Goal: Task Accomplishment & Management: Complete application form

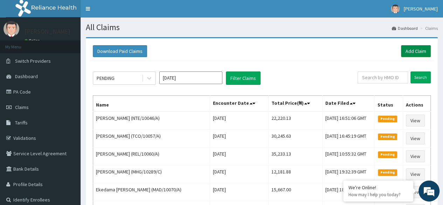
click at [412, 49] on link "Add Claim" at bounding box center [416, 51] width 30 height 12
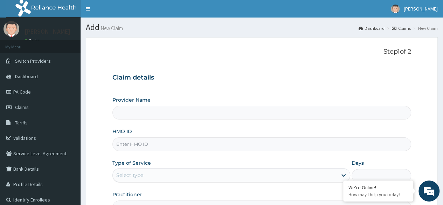
click at [167, 146] on input "HMO ID" at bounding box center [261, 144] width 298 height 14
type input "Reliance Family Clinics (RFC) - [GEOGRAPHIC_DATA]"
paste input "LTI/10164/A"
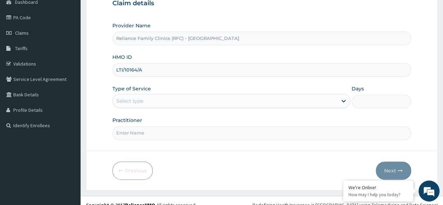
scroll to position [75, 0]
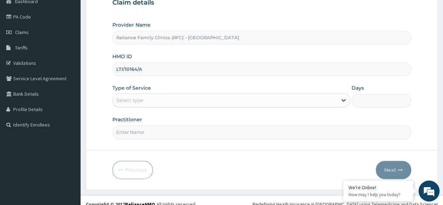
type input "LTI/10164/A"
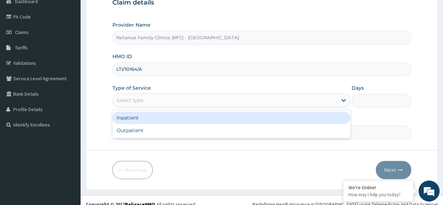
click at [206, 132] on div "Outpatient" at bounding box center [231, 130] width 238 height 13
type input "1"
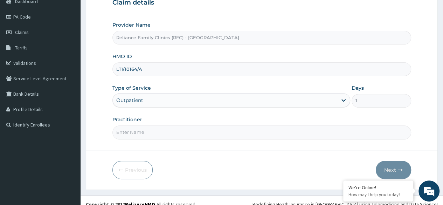
click at [215, 132] on input "Practitioner" at bounding box center [261, 132] width 298 height 14
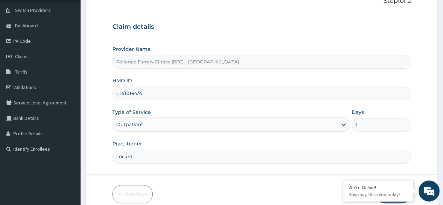
scroll to position [50, 0]
type input "L"
type input "psycologist"
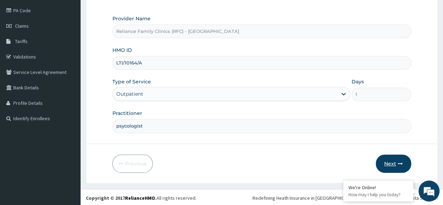
click at [388, 167] on button "Next" at bounding box center [392, 163] width 35 height 18
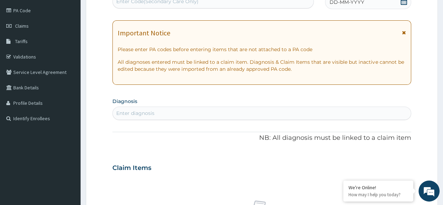
click at [145, 66] on p "All diagnoses entered must be linked to a claim item. Diagnosis & Claim Items t…" at bounding box center [262, 65] width 288 height 14
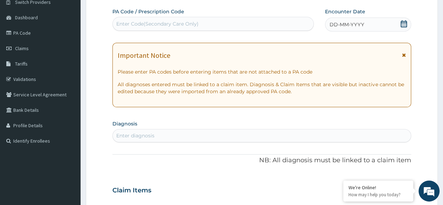
scroll to position [52, 0]
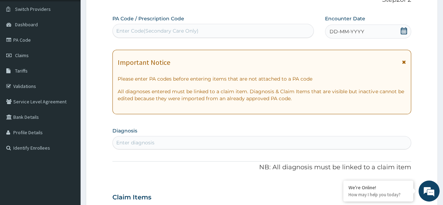
paste input "PA/F1BB65"
type input "PA/F1BB65"
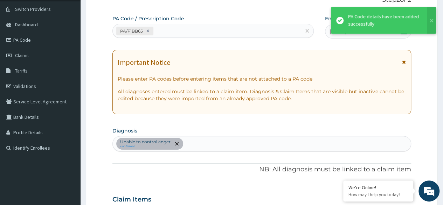
scroll to position [188, 0]
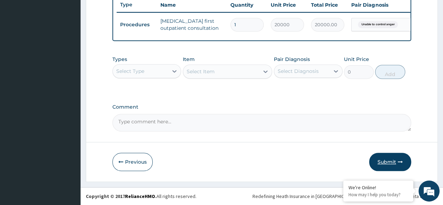
click at [386, 155] on button "Submit" at bounding box center [390, 162] width 42 height 18
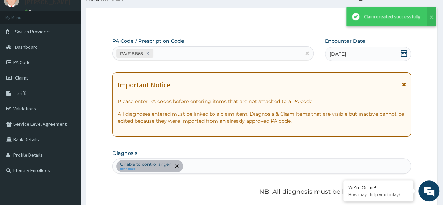
scroll to position [271, 0]
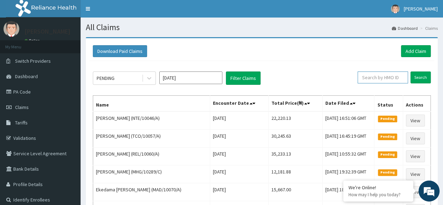
click at [388, 78] on input "text" at bounding box center [382, 77] width 50 height 12
paste input "LTI/10164/A"
type input "LTI/10164/A"
click at [410, 71] on input "Search" at bounding box center [420, 77] width 20 height 12
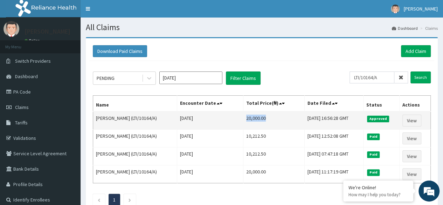
drag, startPoint x: 249, startPoint y: 117, endPoint x: 268, endPoint y: 117, distance: 19.2
click at [268, 117] on td "20,000.00" at bounding box center [273, 120] width 61 height 18
copy td "20,000.00"
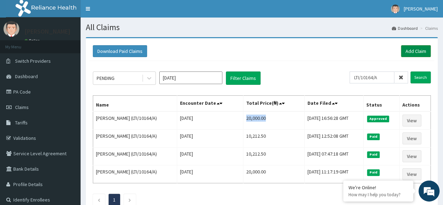
click at [411, 52] on link "Add Claim" at bounding box center [416, 51] width 30 height 12
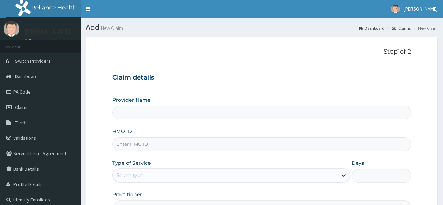
click at [160, 145] on input "HMO ID" at bounding box center [261, 144] width 298 height 14
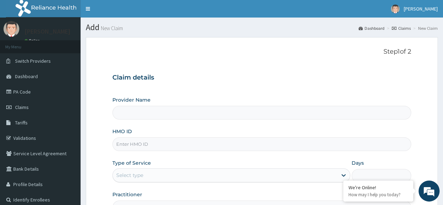
paste input "GMT/10129/A"
type input "GMT/10129/A"
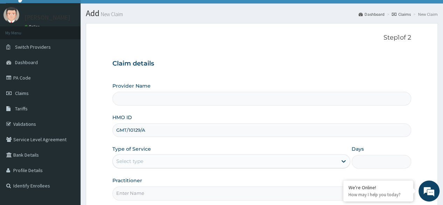
type input "Reliance Family Clinics (RFC) - Lekki"
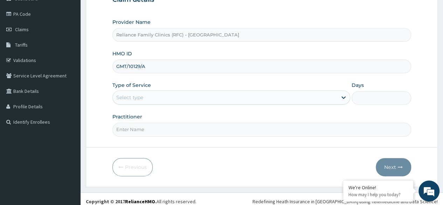
scroll to position [79, 0]
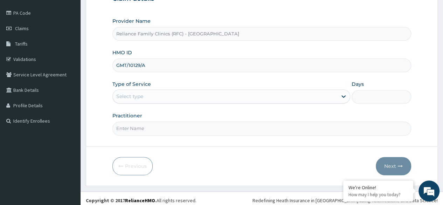
type input "GMT/10129/A"
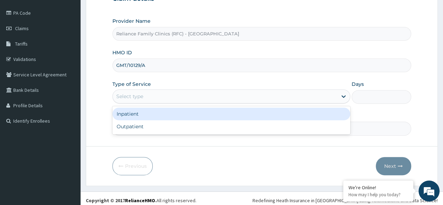
click at [216, 123] on div "Outpatient" at bounding box center [231, 126] width 238 height 13
type input "1"
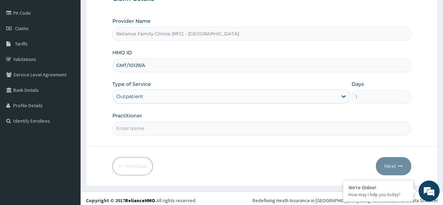
click at [211, 124] on input "Practitioner" at bounding box center [261, 128] width 298 height 14
click at [209, 133] on input "Practitioner" at bounding box center [261, 128] width 298 height 14
click at [228, 128] on input "Practitioner" at bounding box center [261, 128] width 298 height 14
type input "physiotherapist"
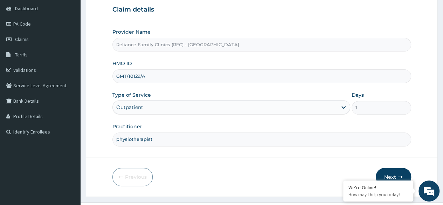
scroll to position [72, 0]
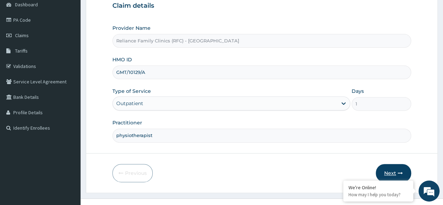
click at [391, 169] on button "Next" at bounding box center [392, 173] width 35 height 18
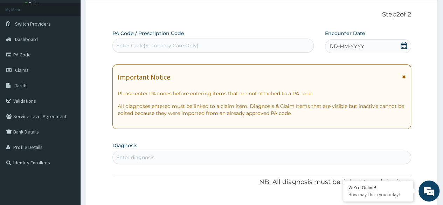
scroll to position [27, 0]
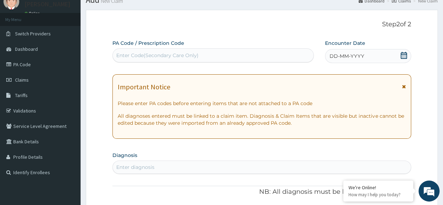
paste input "PA/250D4F"
type input "PA/250D4F"
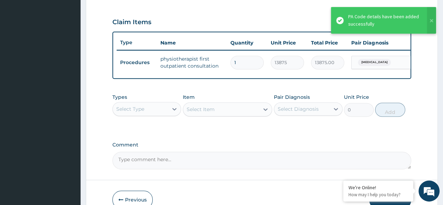
scroll to position [271, 0]
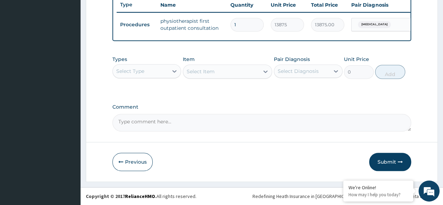
click at [301, 171] on div "Previous Submit" at bounding box center [261, 162] width 298 height 18
click at [395, 162] on button "Submit" at bounding box center [390, 162] width 42 height 18
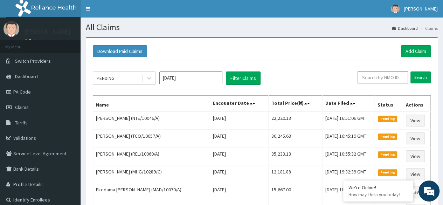
click at [381, 76] on input "text" at bounding box center [382, 77] width 50 height 12
paste input "GMT/10129/A"
type input "GMT/10129/A"
click at [421, 81] on input "Search" at bounding box center [420, 77] width 20 height 12
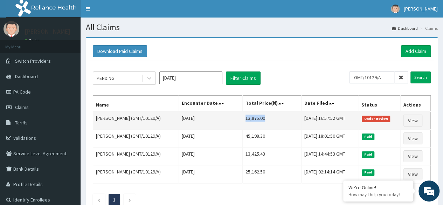
drag, startPoint x: 249, startPoint y: 117, endPoint x: 268, endPoint y: 118, distance: 19.3
click at [268, 118] on td "13,875.00" at bounding box center [271, 120] width 59 height 18
copy td "13,875.00"
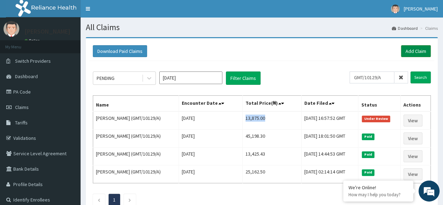
click at [416, 54] on link "Add Claim" at bounding box center [416, 51] width 30 height 12
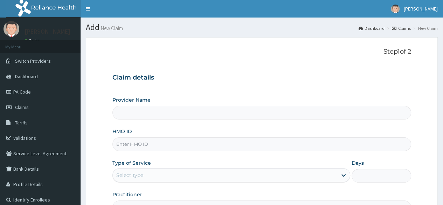
click at [258, 146] on input "HMO ID" at bounding box center [261, 144] width 298 height 14
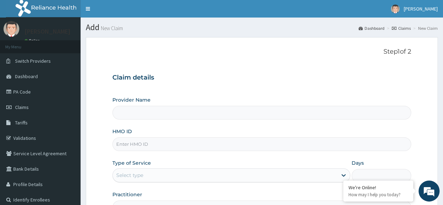
paste input "EIA/10034/A"
type input "EIA/10034/A"
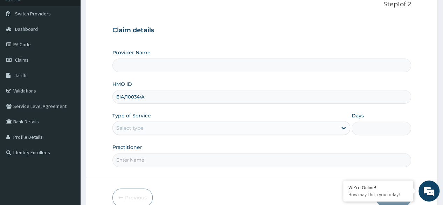
scroll to position [49, 0]
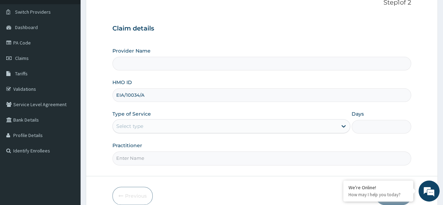
type input "Reliance Family Clinics (RFC) - [GEOGRAPHIC_DATA]"
type input "EIA/10034/A"
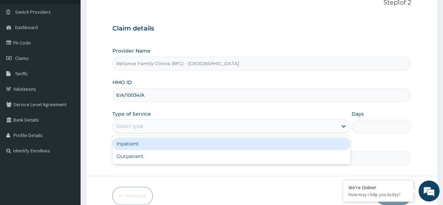
click at [248, 153] on div "Outpatient" at bounding box center [231, 156] width 238 height 13
type input "1"
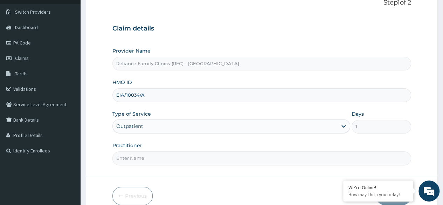
click at [248, 154] on input "Practitioner" at bounding box center [261, 158] width 298 height 14
type input "Physiotherapist"
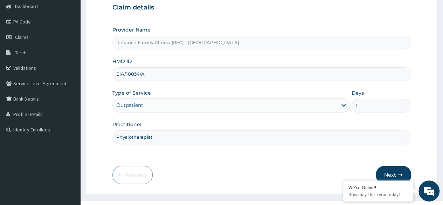
scroll to position [81, 0]
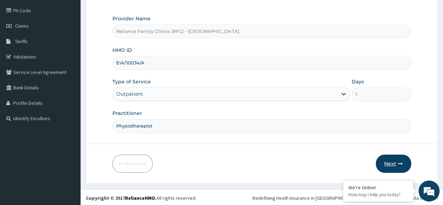
click at [384, 164] on button "Next" at bounding box center [392, 163] width 35 height 18
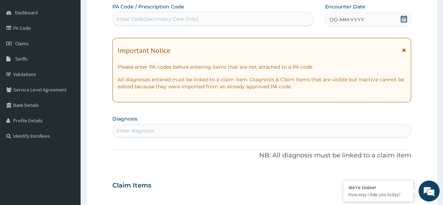
scroll to position [0, 0]
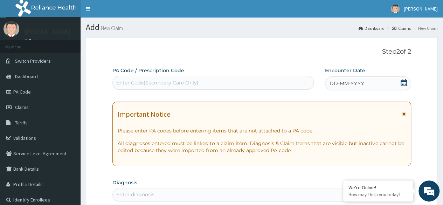
paste input "PA/52241C"
type input "PA/52241C"
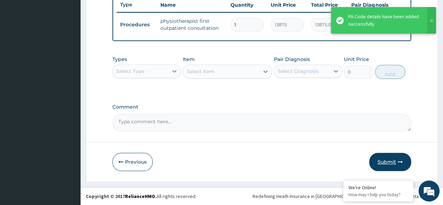
click at [391, 165] on button "Submit" at bounding box center [390, 162] width 42 height 18
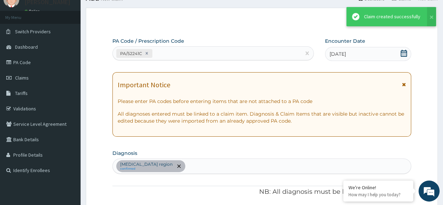
scroll to position [271, 0]
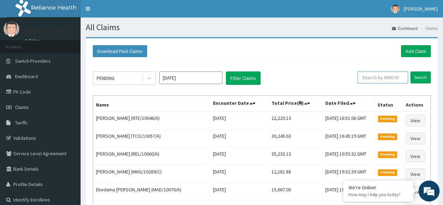
click at [388, 82] on input "text" at bounding box center [382, 77] width 50 height 12
paste input "EIA/10034/A"
type input "EIA/10034/A"
click at [426, 79] on input "Search" at bounding box center [420, 77] width 20 height 12
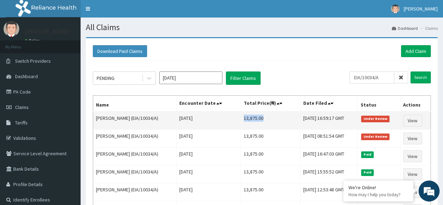
drag, startPoint x: 239, startPoint y: 117, endPoint x: 261, endPoint y: 116, distance: 21.7
click at [261, 116] on td "13,875.00" at bounding box center [269, 120] width 59 height 18
copy td "13,875.00"
